Goal: Task Accomplishment & Management: Manage account settings

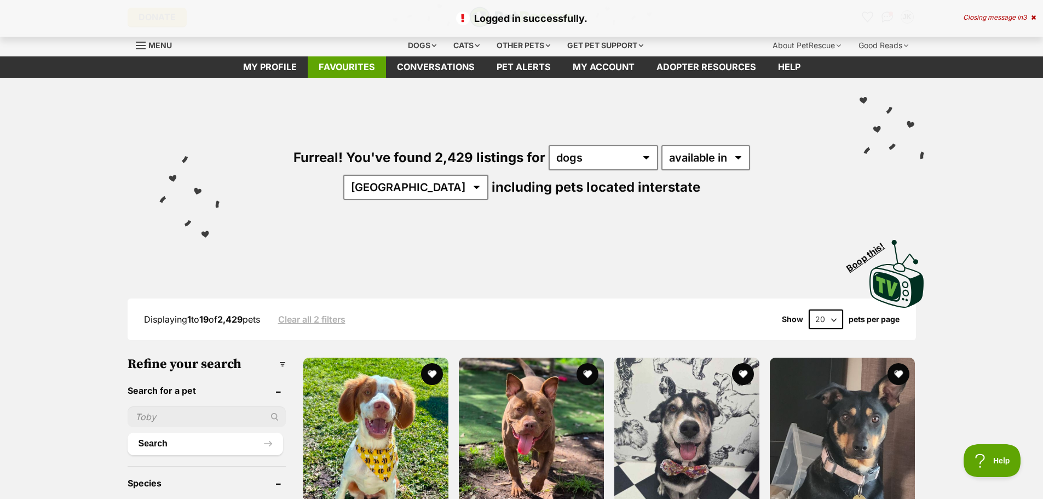
click at [378, 65] on link "Favourites" at bounding box center [347, 66] width 78 height 21
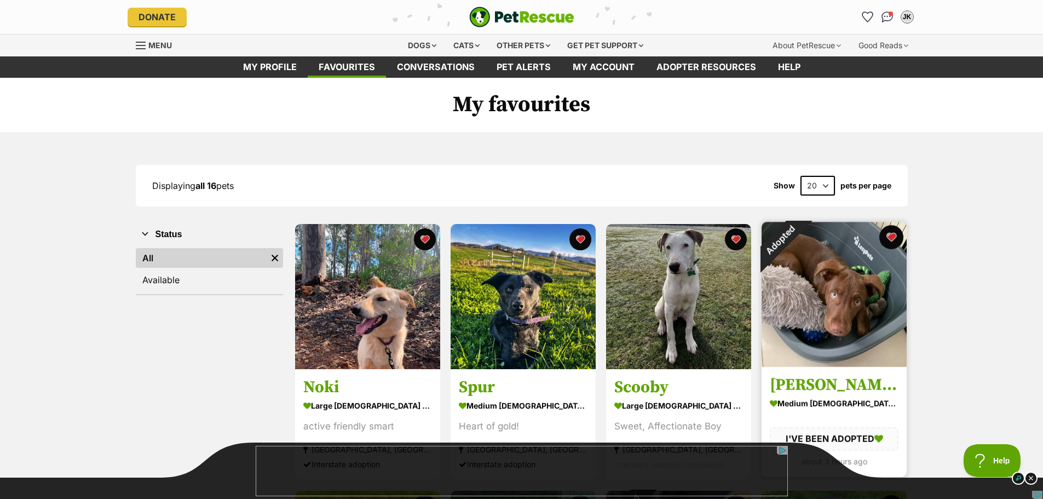
click at [895, 234] on button "favourite" at bounding box center [891, 237] width 24 height 24
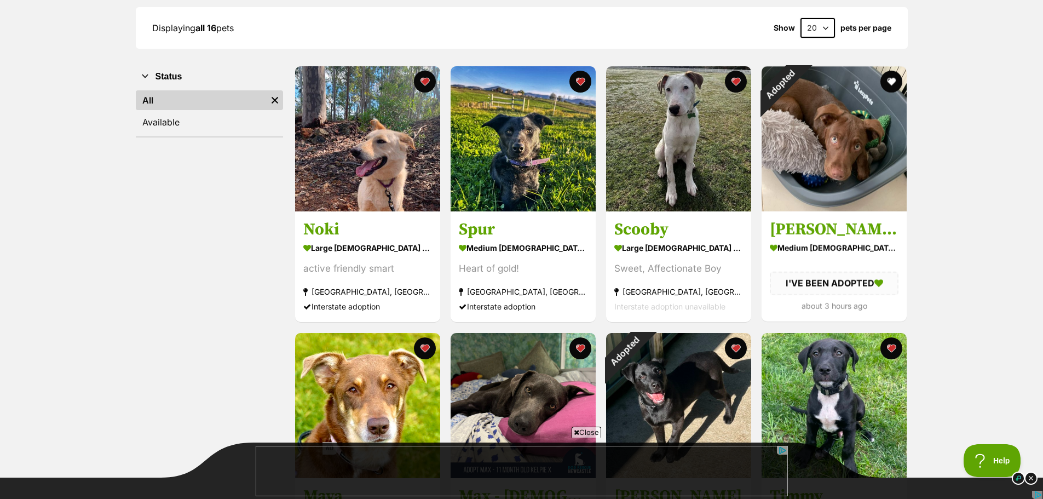
scroll to position [329, 0]
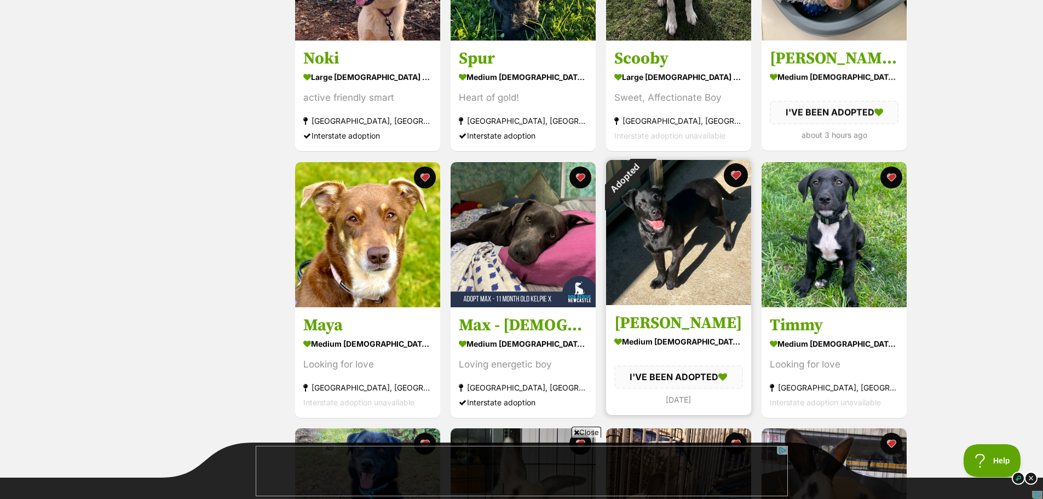
click at [739, 180] on button "favourite" at bounding box center [736, 175] width 24 height 24
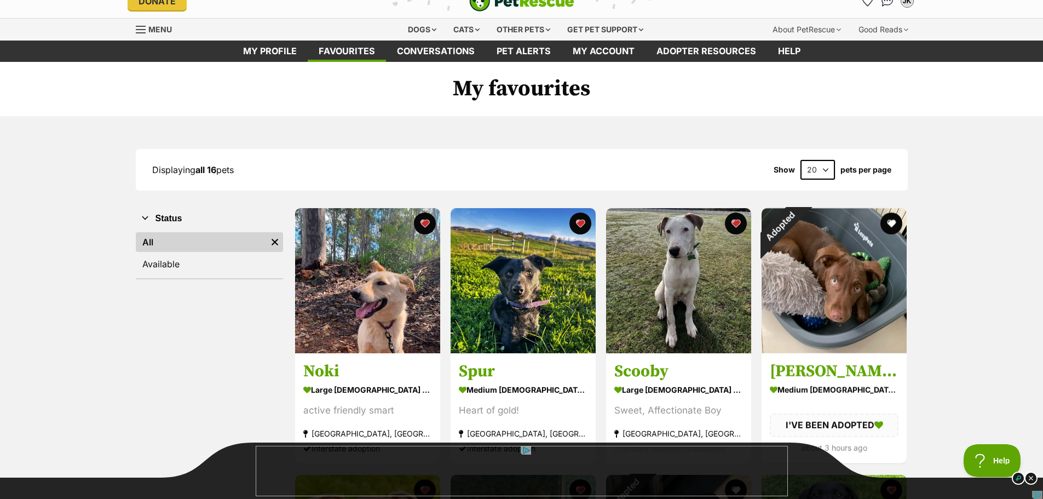
scroll to position [0, 0]
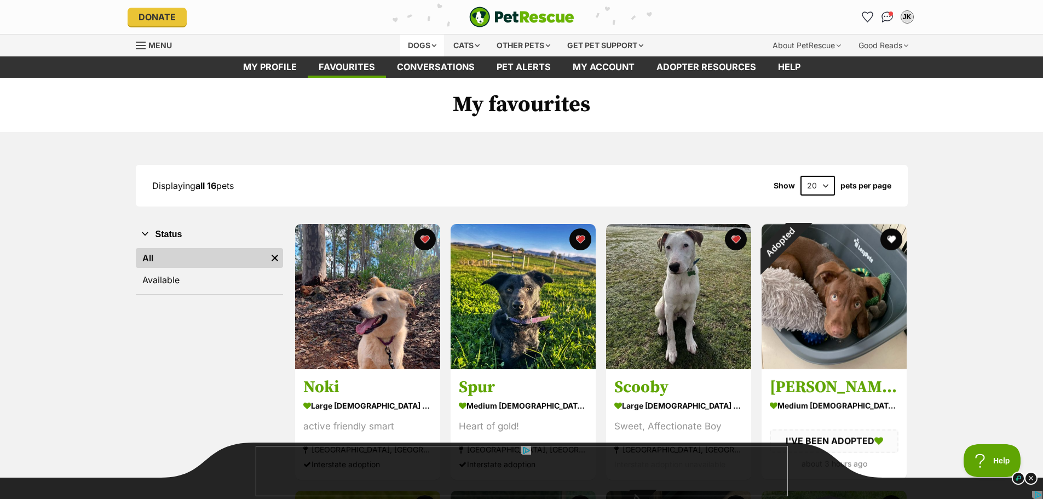
click at [422, 43] on div "Dogs" at bounding box center [422, 45] width 44 height 22
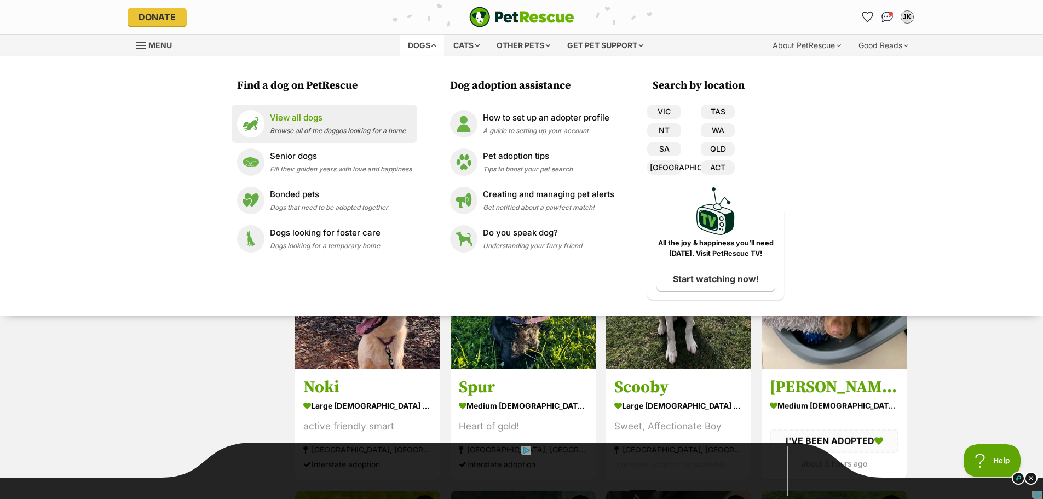
click at [300, 117] on p "View all dogs" at bounding box center [338, 118] width 136 height 13
click at [303, 117] on p "View all dogs" at bounding box center [338, 118] width 136 height 13
click at [285, 111] on link "View all dogs Browse all of the doggos looking for a home" at bounding box center [324, 123] width 175 height 27
